Goal: Transaction & Acquisition: Download file/media

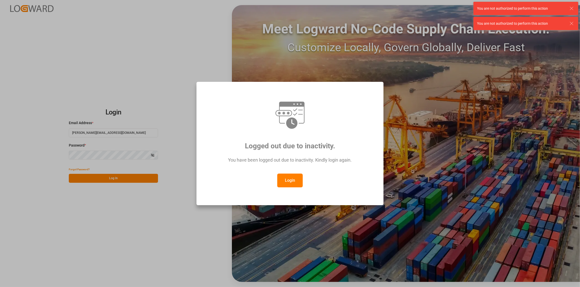
click at [287, 183] on button "Login" at bounding box center [289, 181] width 25 height 14
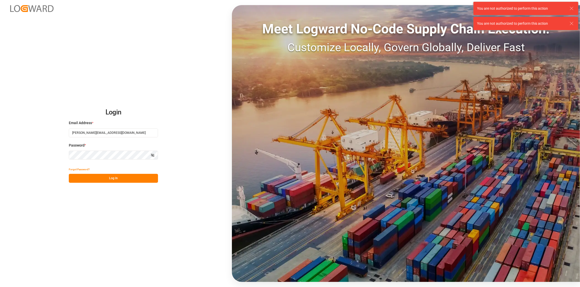
click at [111, 182] on button "Log In" at bounding box center [113, 178] width 89 height 9
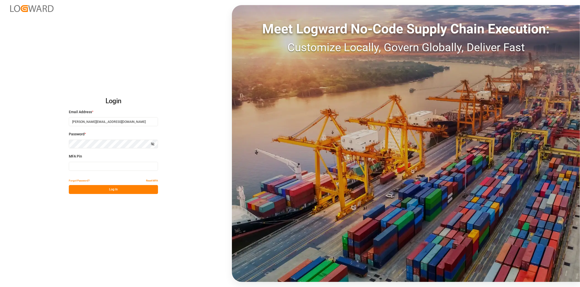
click at [108, 165] on input at bounding box center [113, 166] width 89 height 9
click at [108, 165] on input "701200" at bounding box center [113, 166] width 89 height 9
type input "862141"
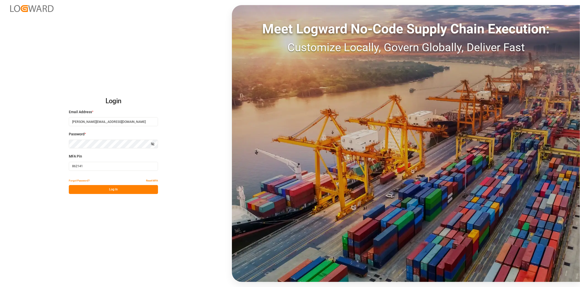
click at [109, 190] on button "Log In" at bounding box center [113, 189] width 89 height 9
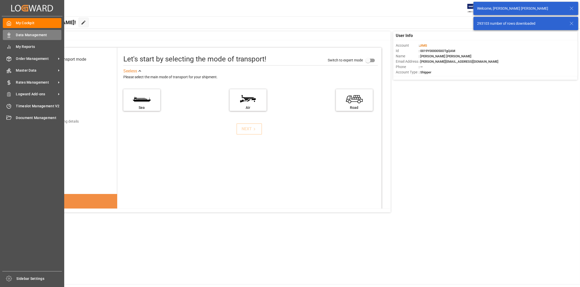
click at [27, 34] on span "Data Management" at bounding box center [39, 34] width 46 height 5
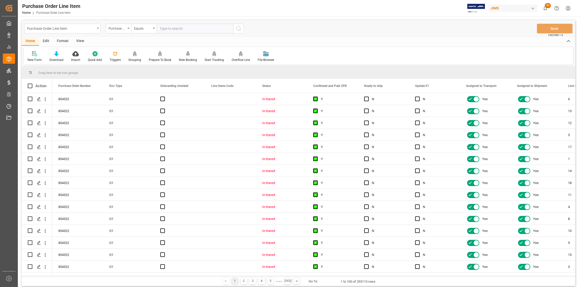
click at [97, 29] on div "Purchase Order Line Item" at bounding box center [62, 29] width 76 height 10
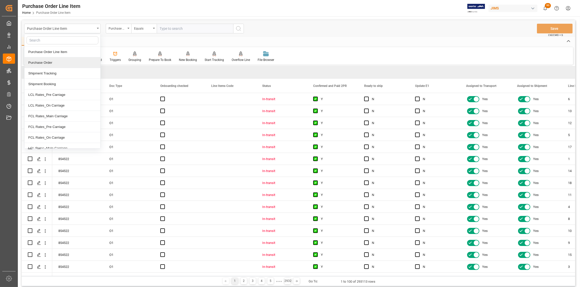
click at [57, 62] on div "Purchase Order" at bounding box center [62, 62] width 76 height 11
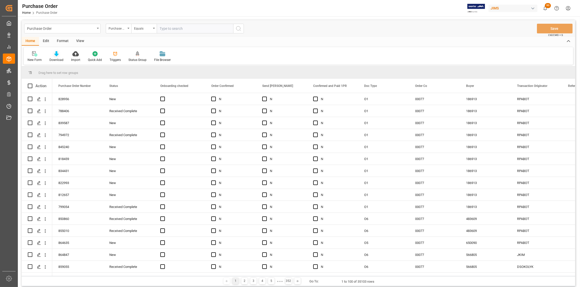
click at [57, 55] on icon at bounding box center [56, 53] width 4 height 5
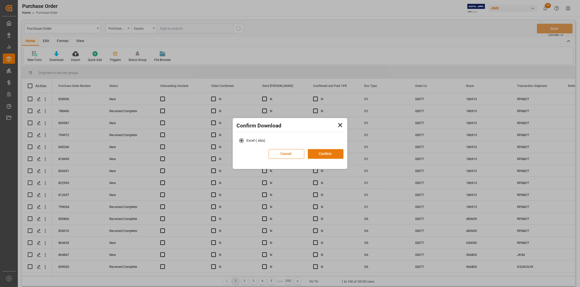
click at [334, 153] on button "Confirm" at bounding box center [326, 154] width 36 height 10
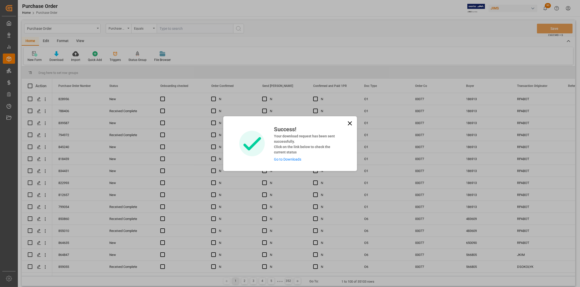
click at [289, 158] on link "Go to Downloads" at bounding box center [287, 159] width 27 height 4
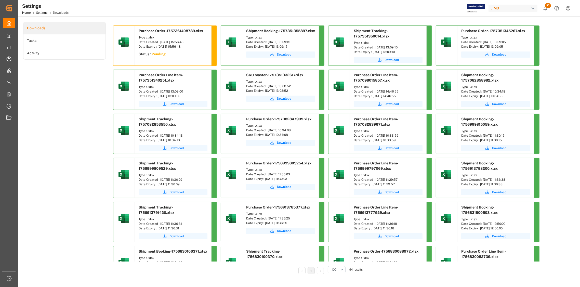
click at [289, 54] on span "Download" at bounding box center [284, 54] width 14 height 5
click at [387, 59] on span "Download" at bounding box center [392, 60] width 14 height 5
click at [502, 55] on span "Download" at bounding box center [499, 54] width 14 height 5
click at [177, 104] on span "Download" at bounding box center [177, 104] width 14 height 5
click at [285, 100] on span "Download" at bounding box center [284, 98] width 14 height 5
